Goal: Task Accomplishment & Management: Use online tool/utility

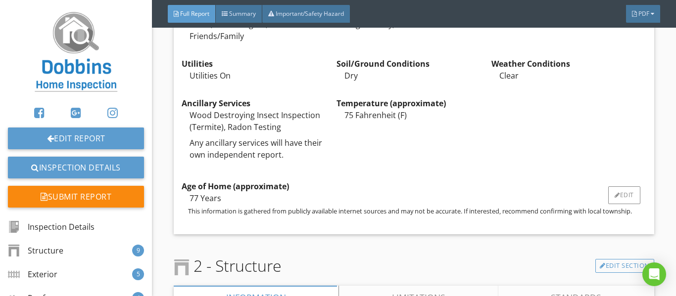
scroll to position [1039, 0]
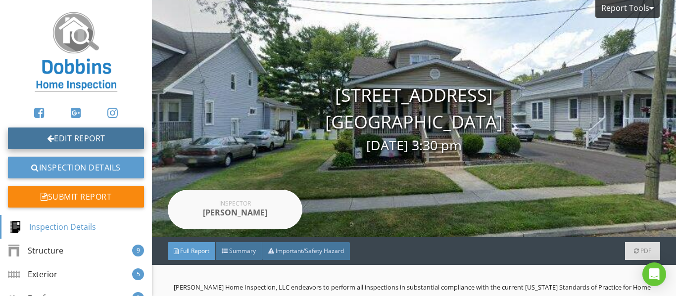
click at [85, 139] on link "Edit Report" at bounding box center [76, 139] width 136 height 22
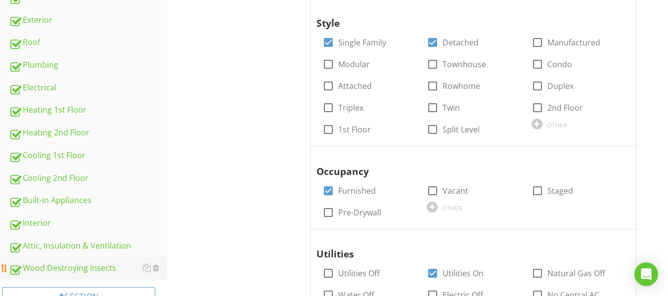
scroll to position [408, 0]
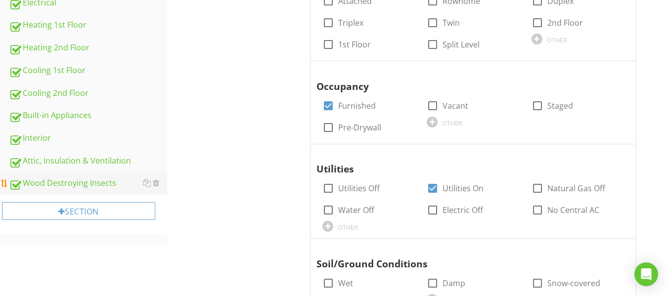
click at [73, 180] on div "Wood Destroying Insects" at bounding box center [88, 183] width 158 height 13
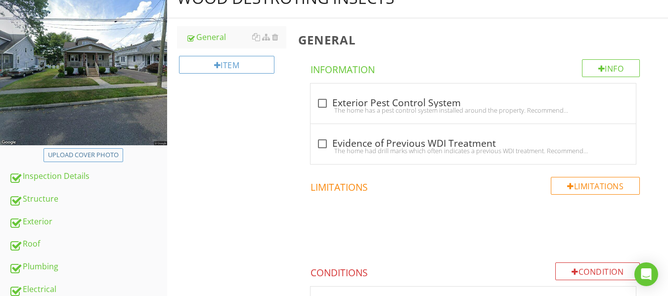
scroll to position [111, 0]
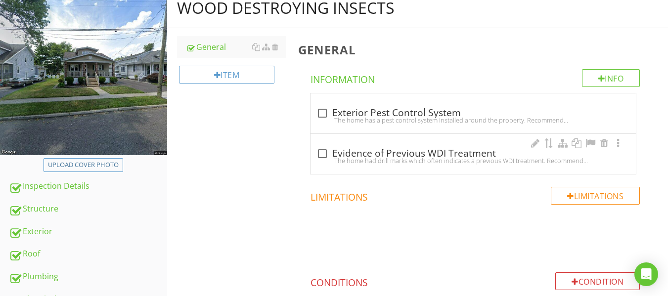
click at [326, 158] on div "The home had drill marks which often indicates a previous WDI treatment. Recomm…" at bounding box center [474, 161] width 314 height 8
checkbox input "true"
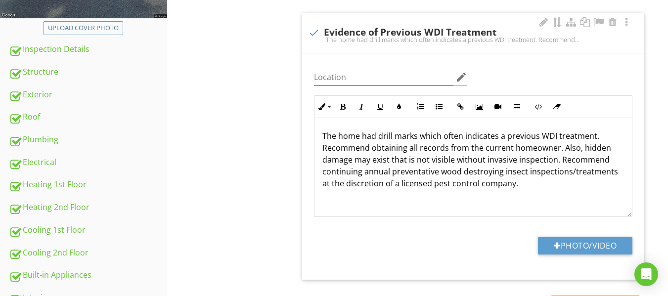
scroll to position [259, 0]
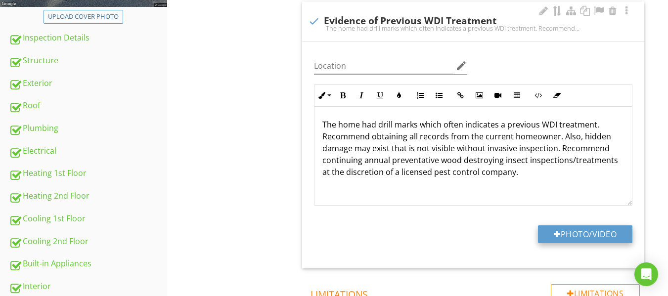
click at [558, 231] on div at bounding box center [557, 234] width 7 height 8
type input "C:\fakepath\IMG_9791.JPG"
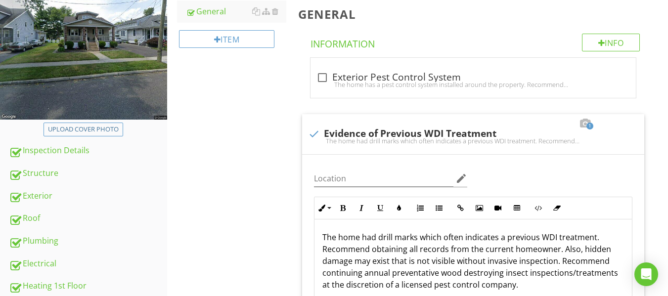
scroll to position [160, 0]
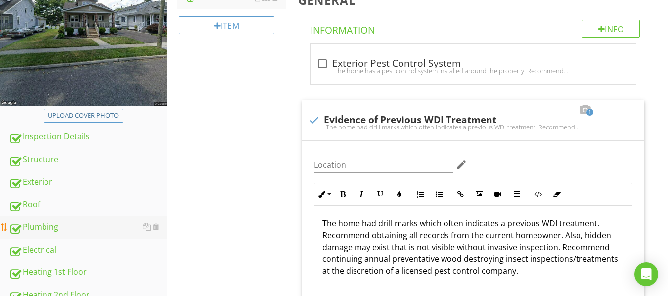
click at [70, 232] on div "Plumbing" at bounding box center [88, 227] width 158 height 13
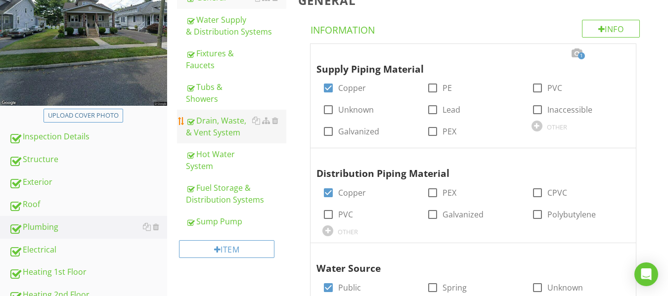
click at [216, 124] on div "Drain, Waste, & Vent System" at bounding box center [236, 127] width 100 height 24
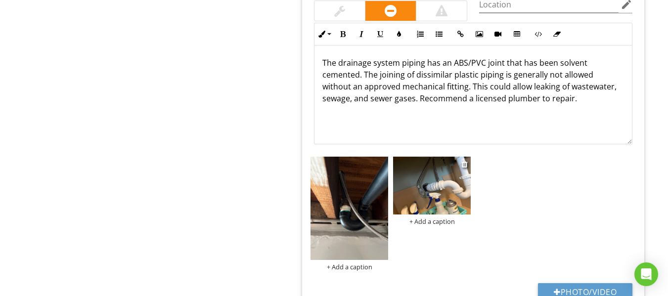
scroll to position [2139, 0]
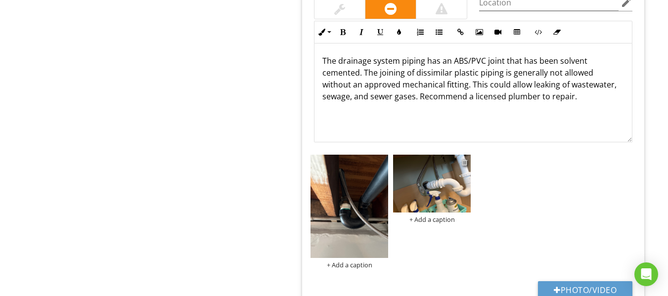
click at [464, 161] on div at bounding box center [464, 162] width 6 height 8
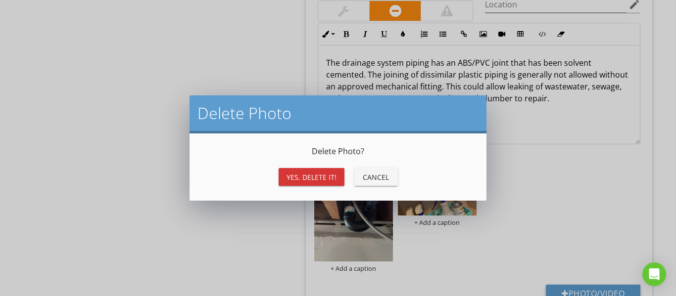
click at [298, 178] on div "Yes, Delete it!" at bounding box center [311, 177] width 50 height 10
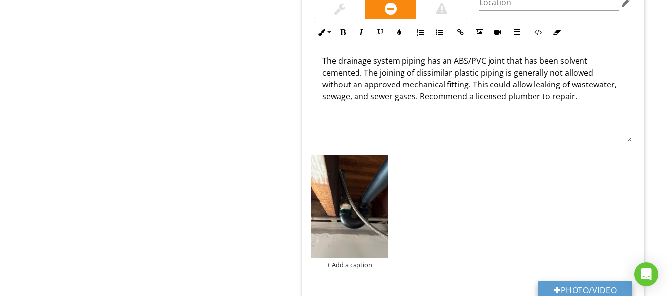
click at [569, 289] on button "Photo/Video" at bounding box center [585, 290] width 94 height 18
type input "C:\fakepath\IMG_9867 (1).JPG"
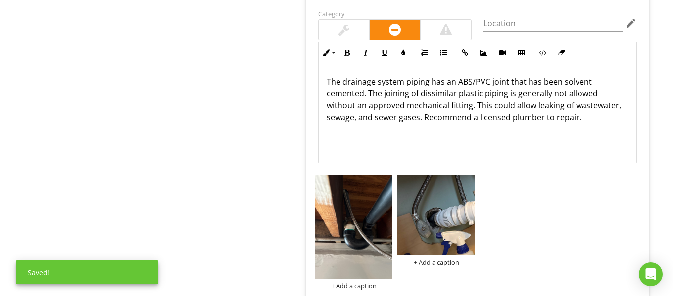
scroll to position [2089, 0]
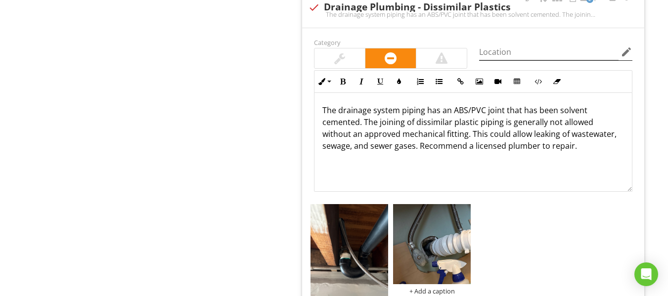
click at [624, 52] on icon "edit" at bounding box center [627, 52] width 12 height 12
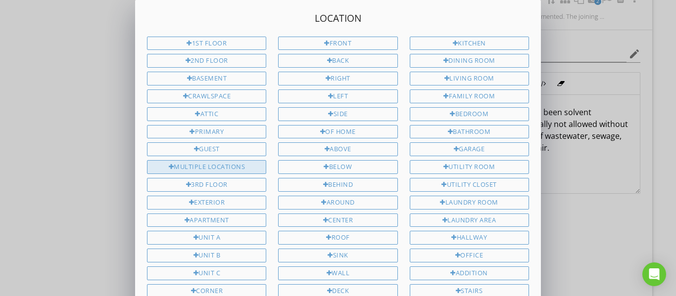
click at [214, 163] on div "Multiple Locations" at bounding box center [206, 167] width 119 height 14
type input "Multiple Locations"
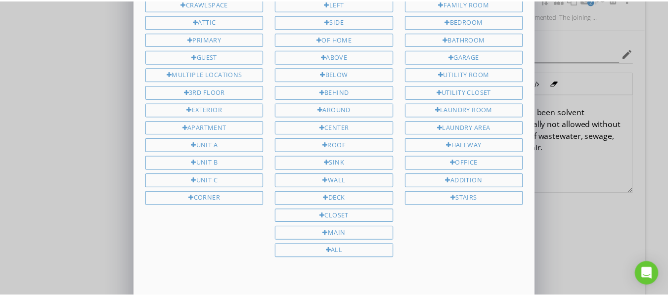
scroll to position [164, 0]
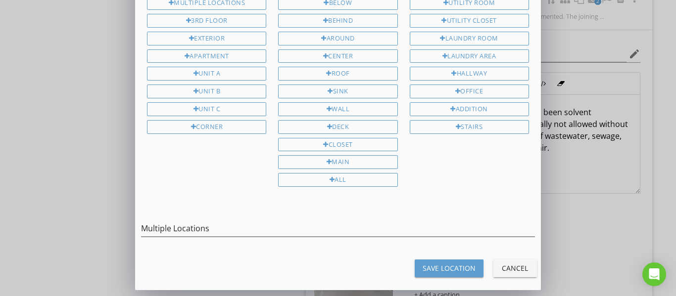
click at [443, 265] on div "Save Location" at bounding box center [448, 268] width 53 height 10
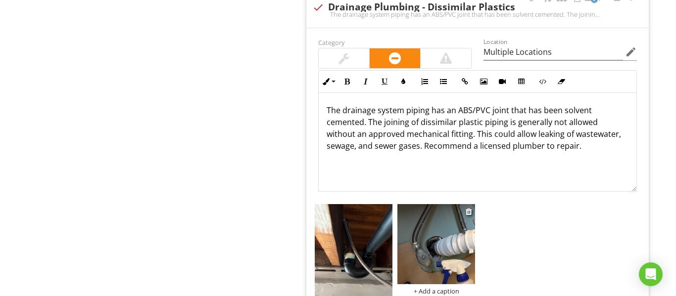
scroll to position [2188, 0]
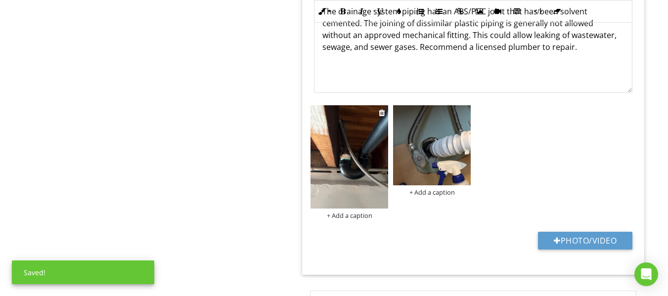
click at [362, 216] on div "+ Add a caption" at bounding box center [350, 216] width 78 height 8
type input "Multiple Locations"
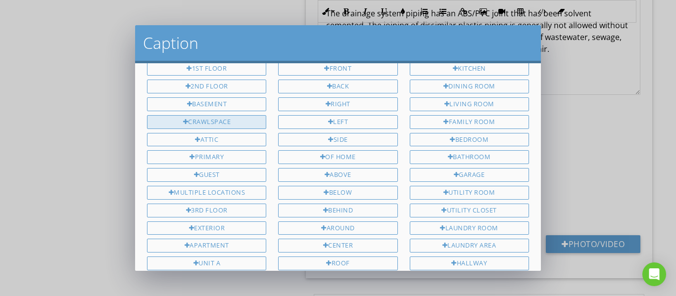
scroll to position [0, 0]
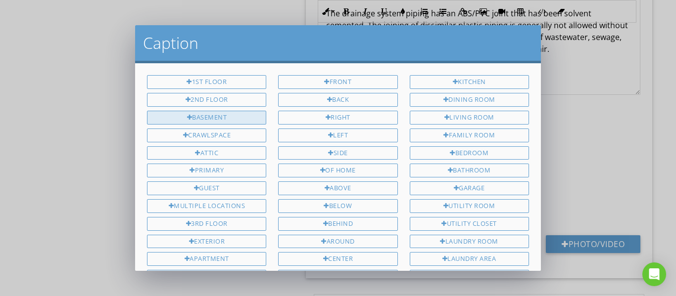
click at [218, 116] on div "Basement" at bounding box center [206, 118] width 119 height 14
type input "Basement"
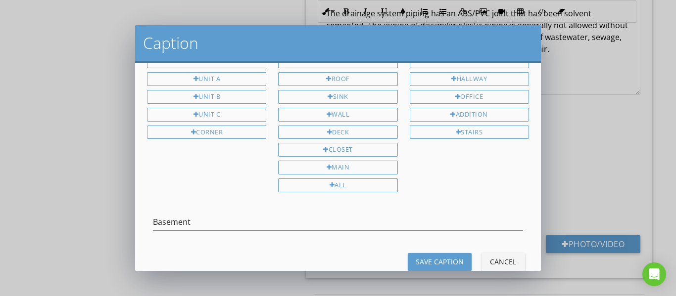
scroll to position [223, 0]
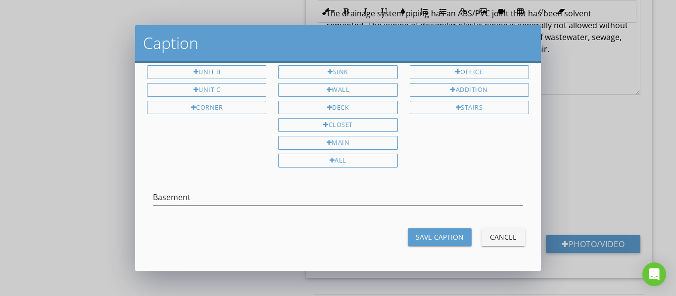
click at [445, 237] on div "Save Caption" at bounding box center [439, 237] width 48 height 10
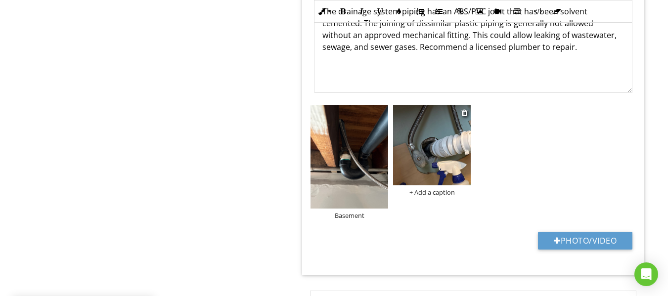
click at [440, 193] on div "+ Add a caption" at bounding box center [432, 192] width 78 height 8
type input "Multiple Locations"
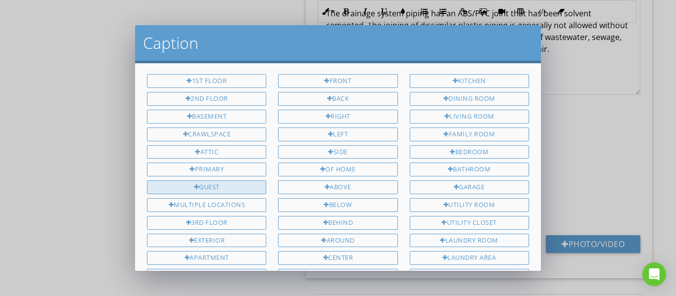
scroll to position [0, 0]
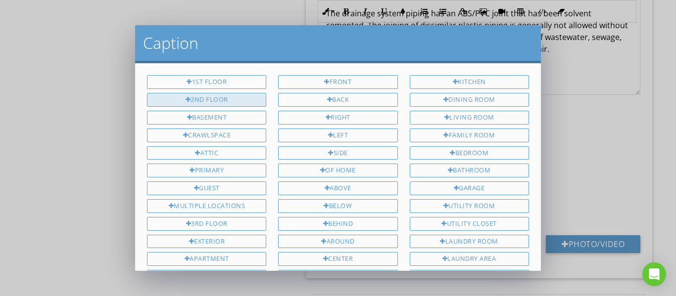
click at [203, 100] on div "2nd Floor" at bounding box center [206, 100] width 119 height 14
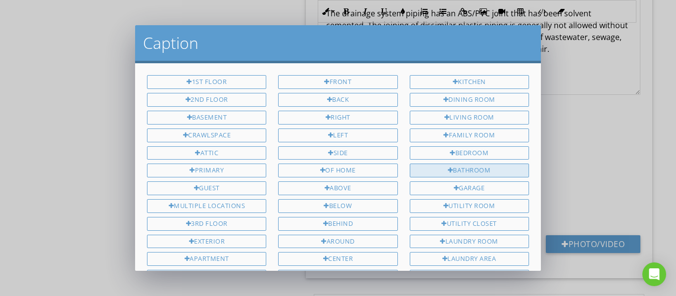
click at [469, 168] on div "Bathroom" at bounding box center [469, 171] width 119 height 14
type input "2nd Floor Bathroom"
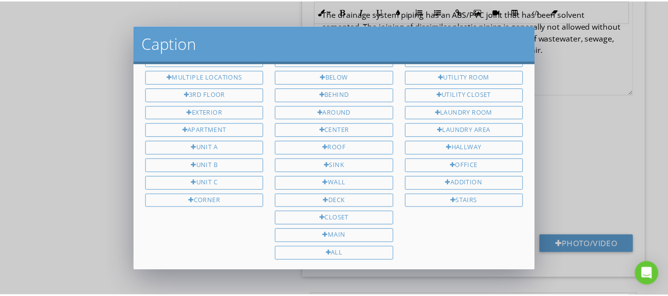
scroll to position [223, 0]
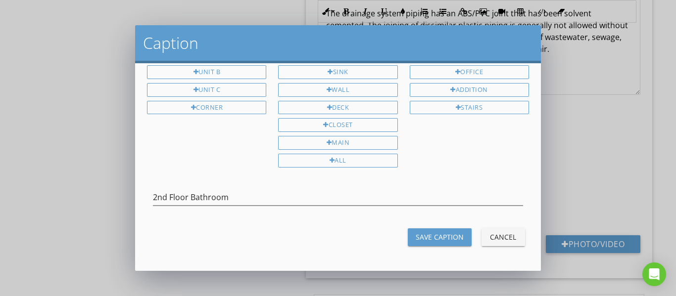
click at [430, 232] on div "Save Caption" at bounding box center [439, 237] width 48 height 10
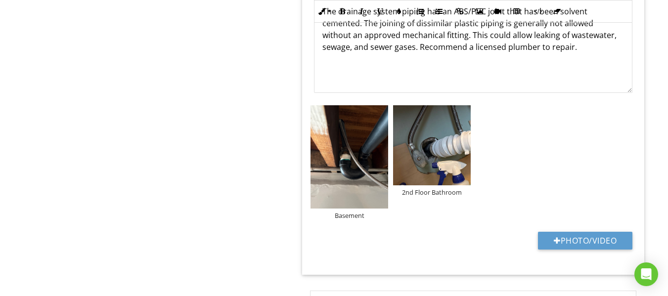
type input "Multiple Locations"
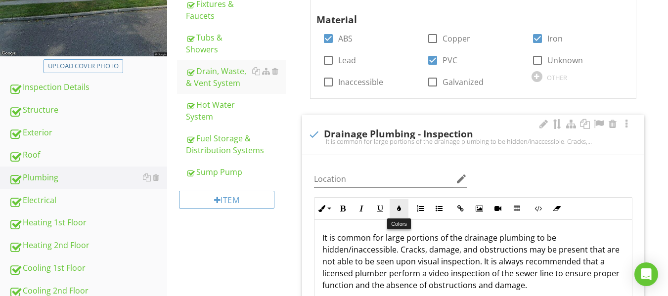
scroll to position [61, 0]
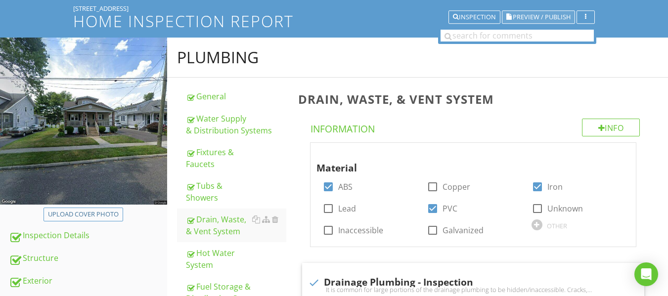
click at [533, 22] on button "Preview / Publish" at bounding box center [538, 17] width 73 height 14
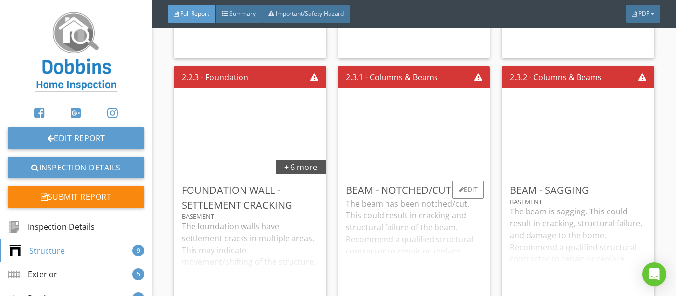
scroll to position [2176, 0]
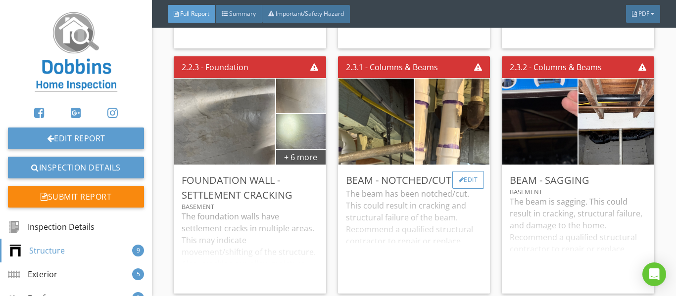
click at [458, 189] on div "Edit" at bounding box center [468, 180] width 32 height 18
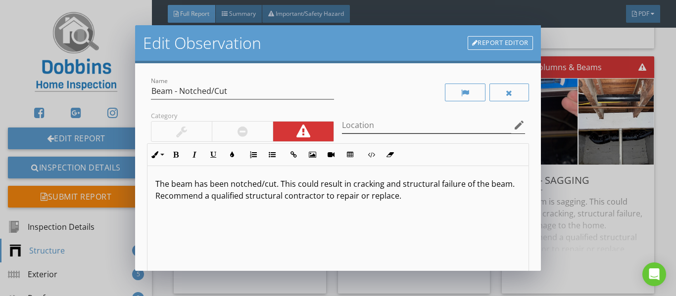
click at [513, 127] on icon "edit" at bounding box center [519, 125] width 12 height 12
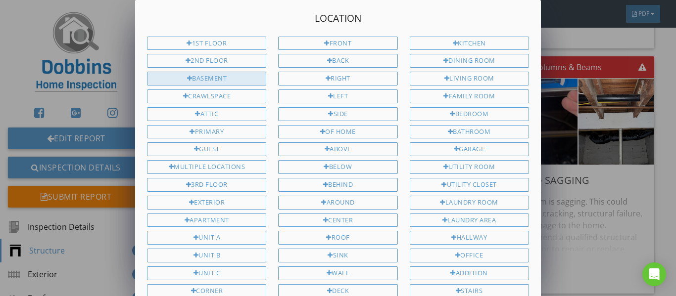
click at [205, 76] on div "Basement" at bounding box center [206, 79] width 119 height 14
type input "Basement"
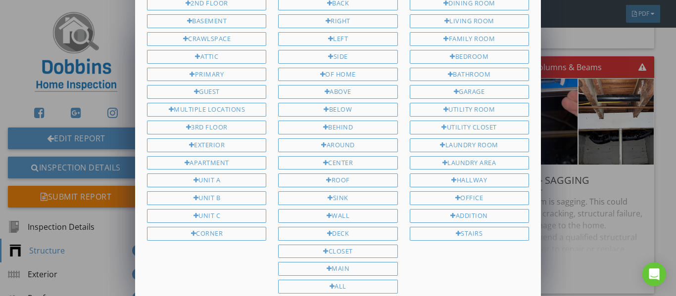
scroll to position [164, 0]
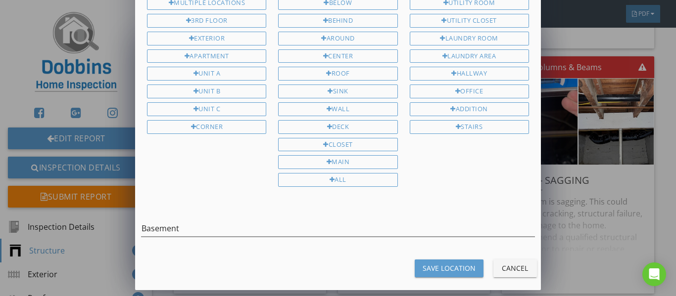
click at [438, 274] on button "Save Location" at bounding box center [448, 269] width 69 height 18
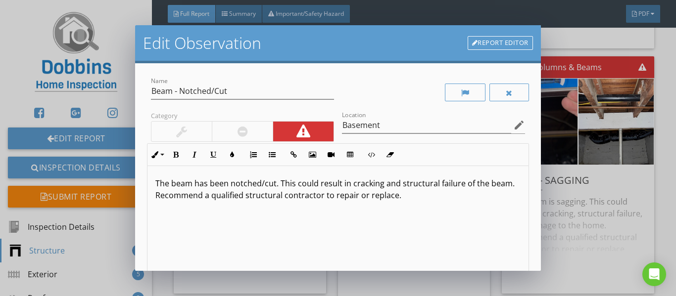
scroll to position [114, 0]
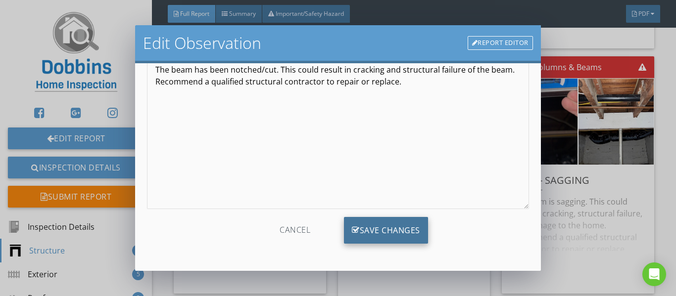
click at [400, 229] on div "Save Changes" at bounding box center [386, 230] width 84 height 27
type input "Basement"
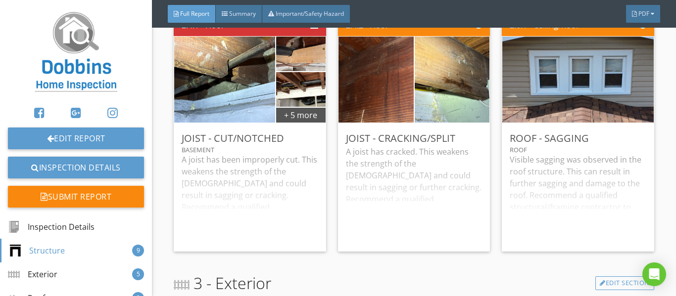
scroll to position [2473, 0]
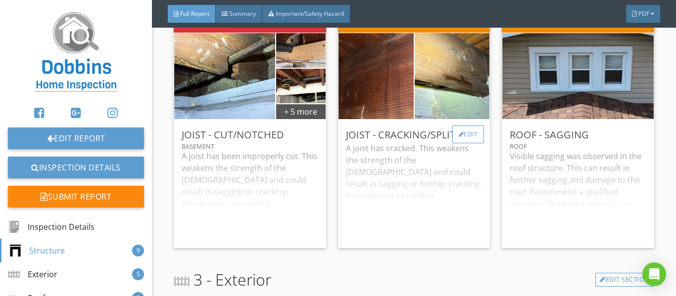
click at [458, 143] on div "Edit" at bounding box center [468, 135] width 32 height 18
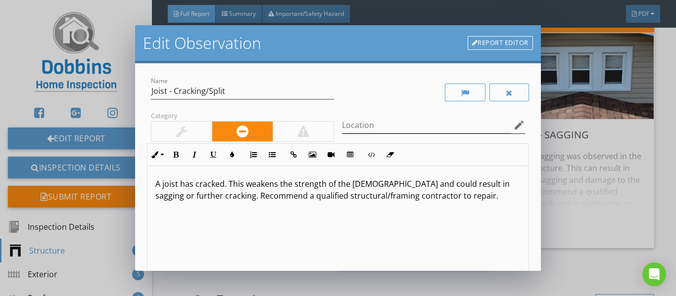
click at [513, 124] on icon "edit" at bounding box center [519, 125] width 12 height 12
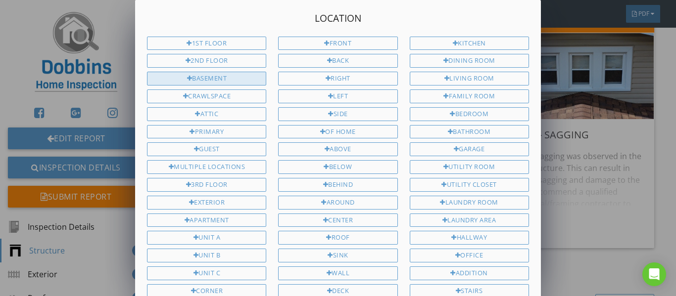
click at [246, 76] on div "Basement" at bounding box center [206, 79] width 119 height 14
type input "Basement"
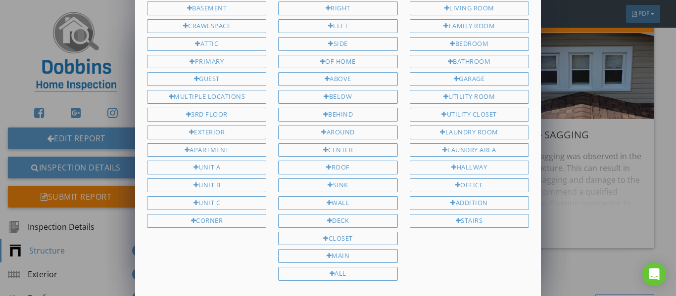
scroll to position [164, 0]
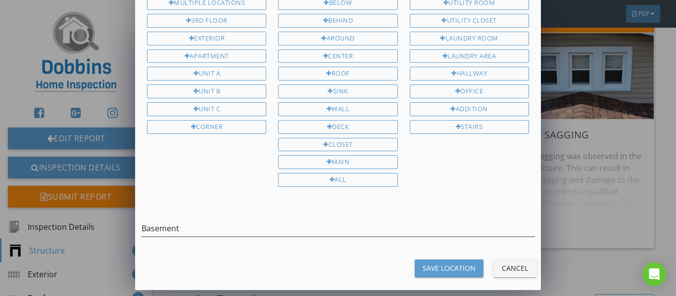
click at [434, 265] on div "Save Location" at bounding box center [448, 268] width 53 height 10
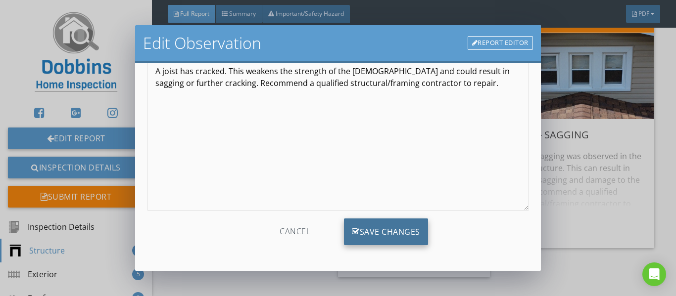
scroll to position [114, 0]
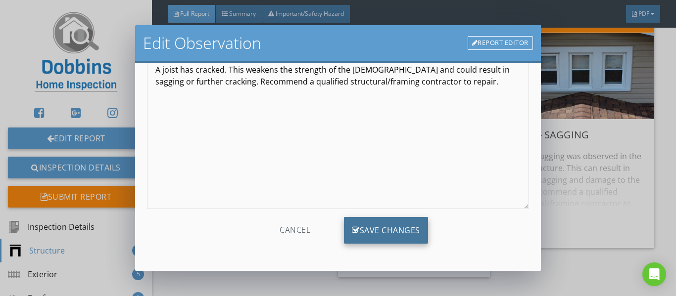
click at [408, 223] on div "Save Changes" at bounding box center [386, 230] width 84 height 27
type input "Basement"
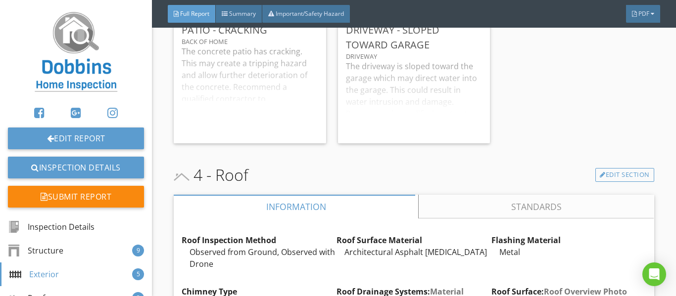
scroll to position [3165, 0]
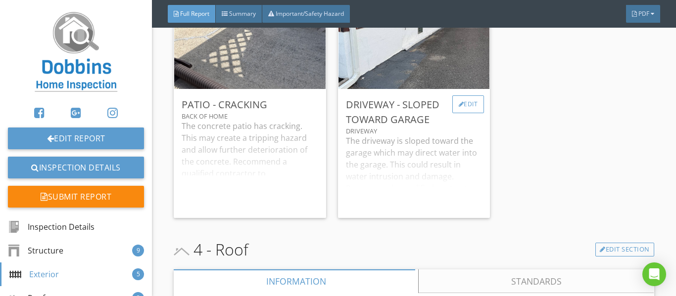
click at [465, 111] on div "Edit" at bounding box center [468, 104] width 32 height 18
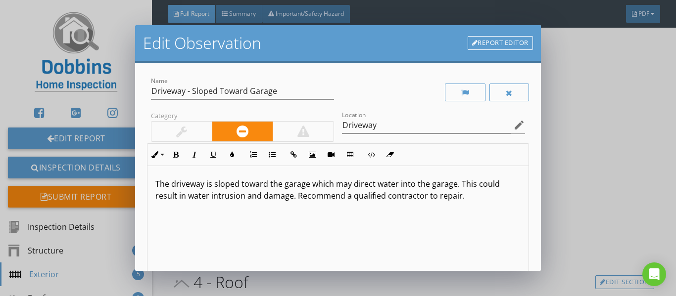
click at [585, 136] on div "Edit Observation Report Editor Name Driveway - Sloped Toward Garage Category Lo…" at bounding box center [338, 148] width 676 height 296
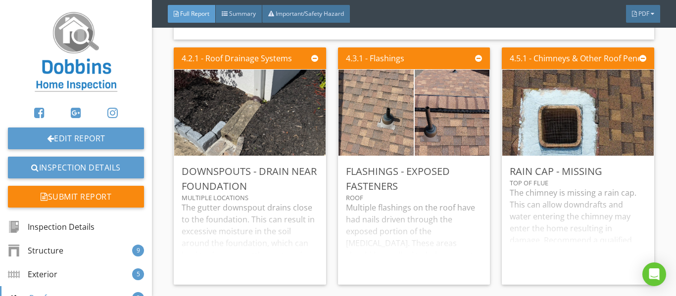
scroll to position [3660, 0]
